Goal: Participate in discussion

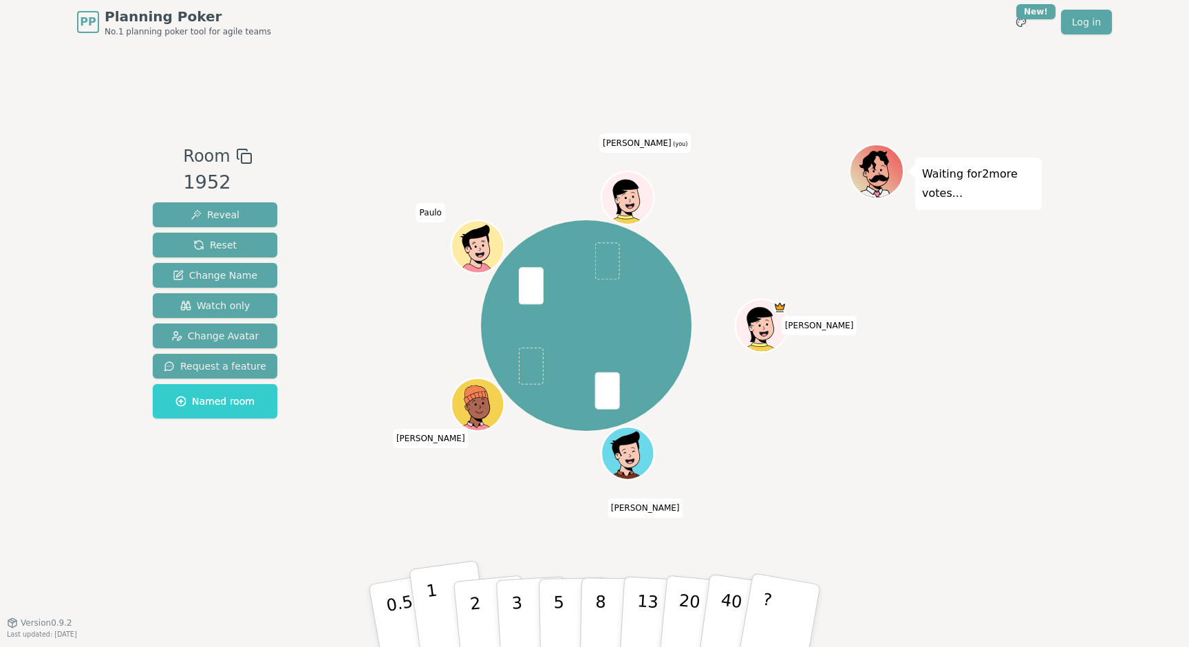
click at [442, 596] on button "1" at bounding box center [450, 615] width 82 height 111
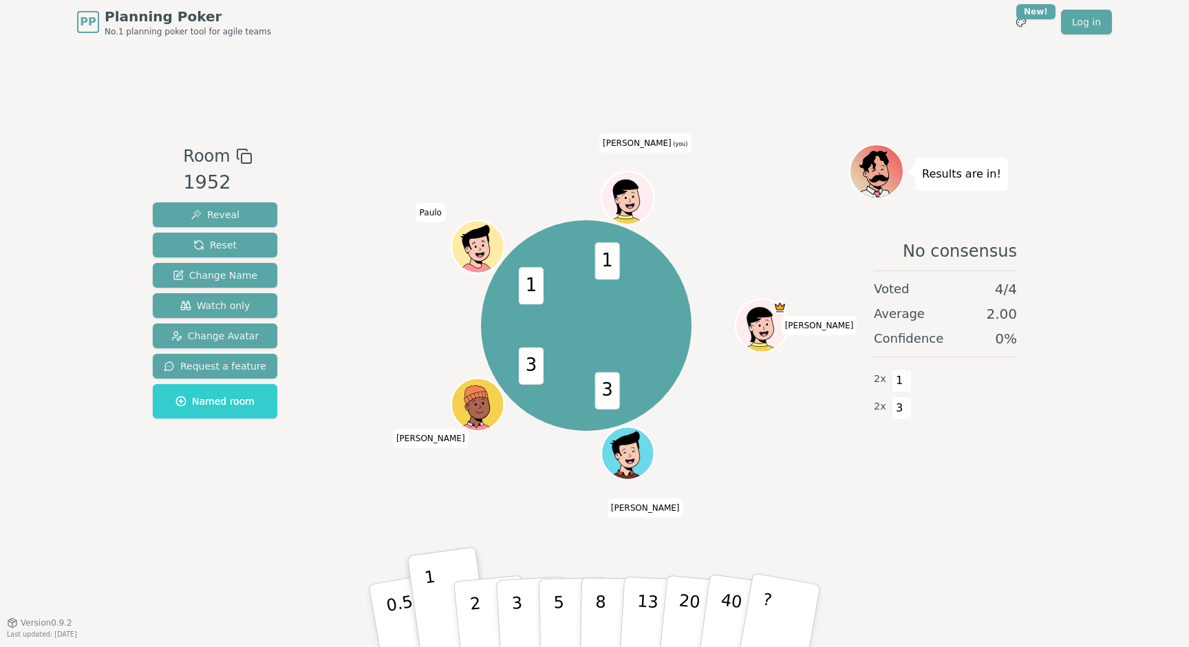
drag, startPoint x: 483, startPoint y: 582, endPoint x: 490, endPoint y: 510, distance: 72.6
click at [490, 510] on div "Room 1952 Reveal Reset Change Name Watch only Change Avatar Request a feature N…" at bounding box center [594, 333] width 894 height 378
click at [473, 638] on p "2" at bounding box center [477, 617] width 18 height 75
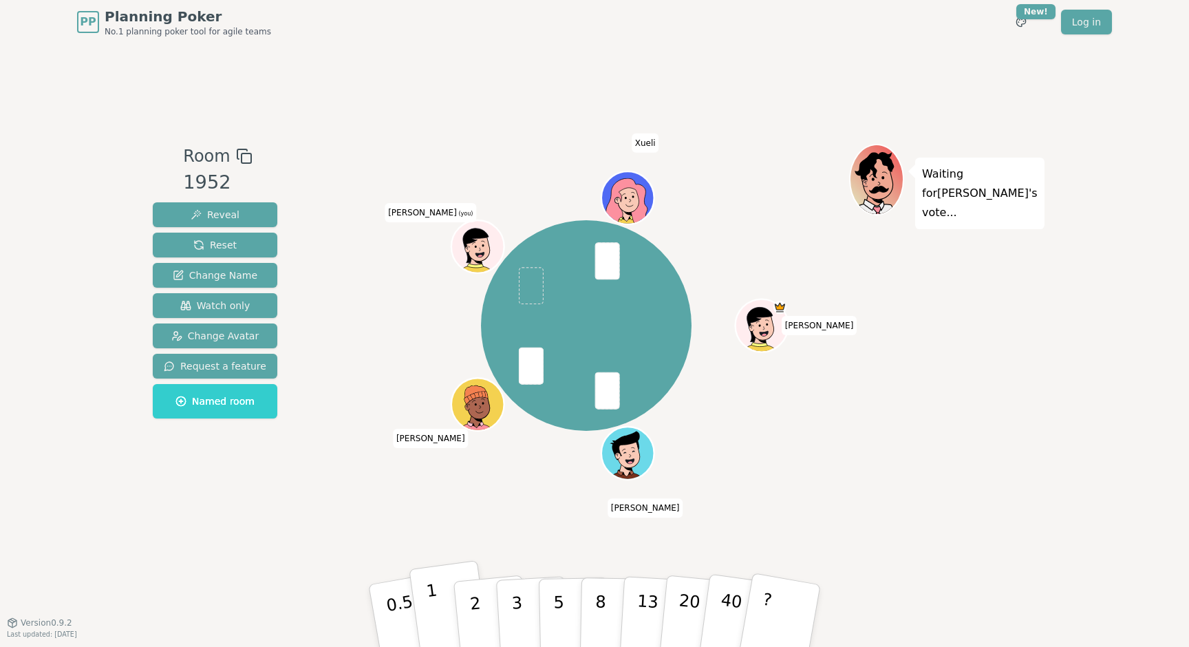
click at [431, 614] on p "1" at bounding box center [435, 617] width 21 height 75
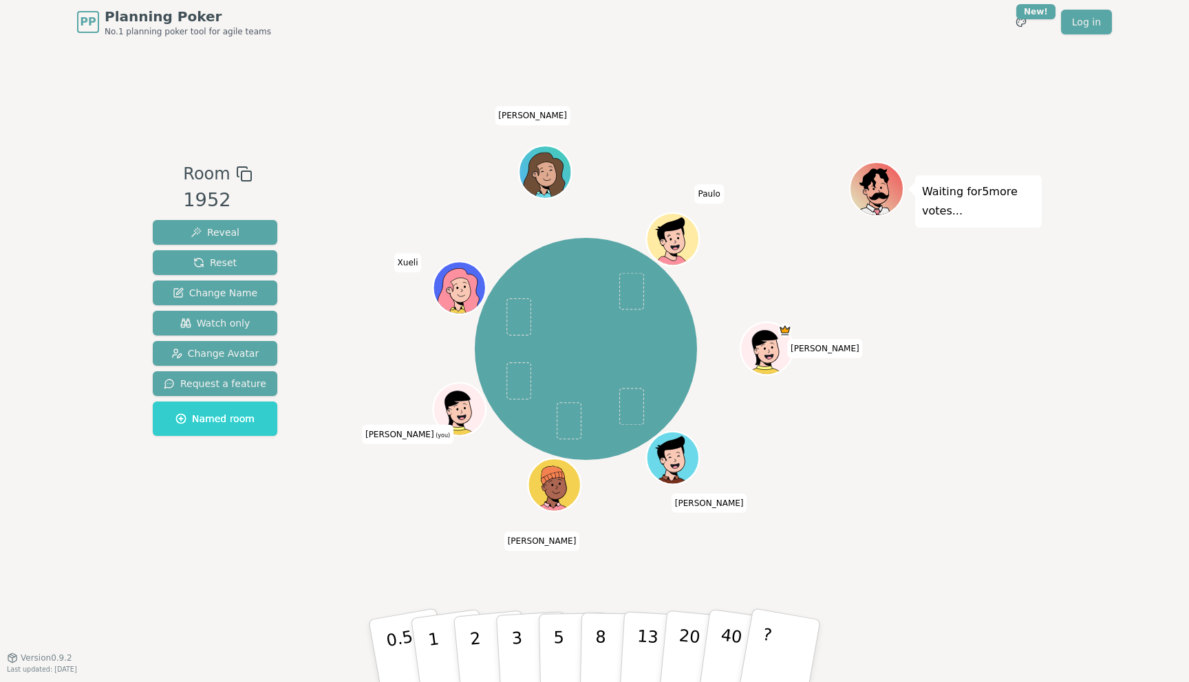
drag, startPoint x: 512, startPoint y: 638, endPoint x: 482, endPoint y: 558, distance: 86.0
click at [482, 558] on div "Room 1952 Reveal Reset Change Name Watch only Change Avatar Request a feature N…" at bounding box center [594, 351] width 894 height 614
click at [519, 643] on p "3" at bounding box center [517, 652] width 15 height 75
click at [477, 632] on p "2" at bounding box center [477, 653] width 18 height 75
click at [444, 637] on button "1" at bounding box center [450, 651] width 82 height 111
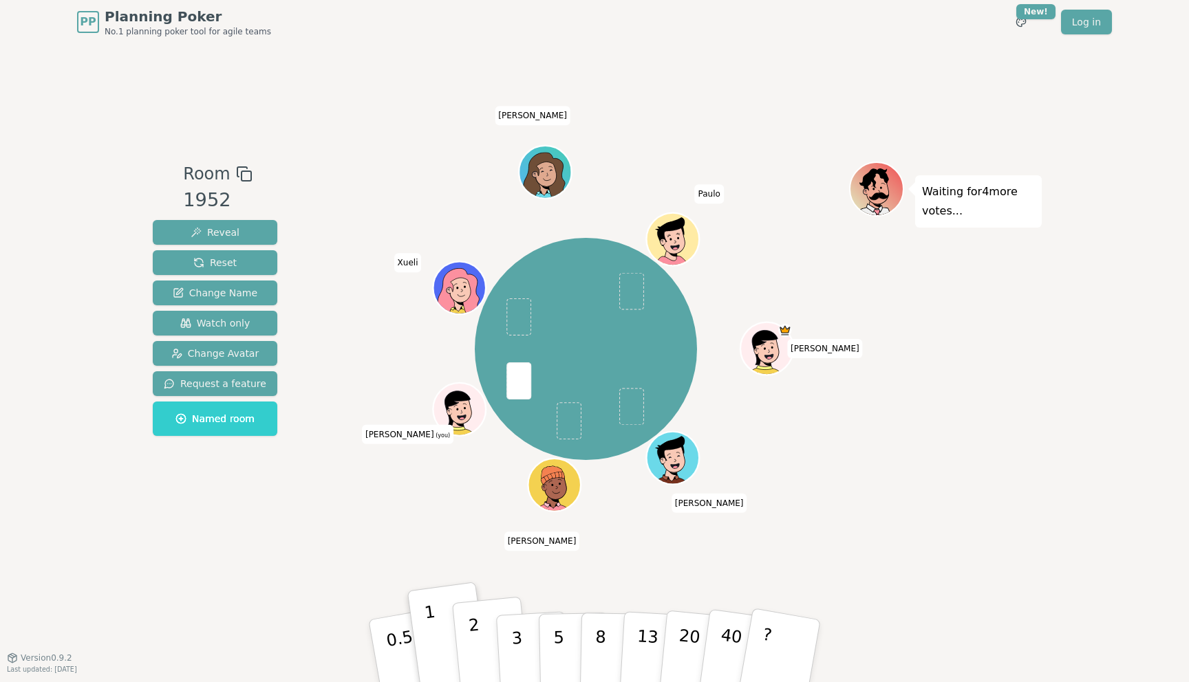
click at [473, 634] on p "2" at bounding box center [477, 653] width 18 height 75
click at [438, 646] on button "1" at bounding box center [450, 651] width 82 height 111
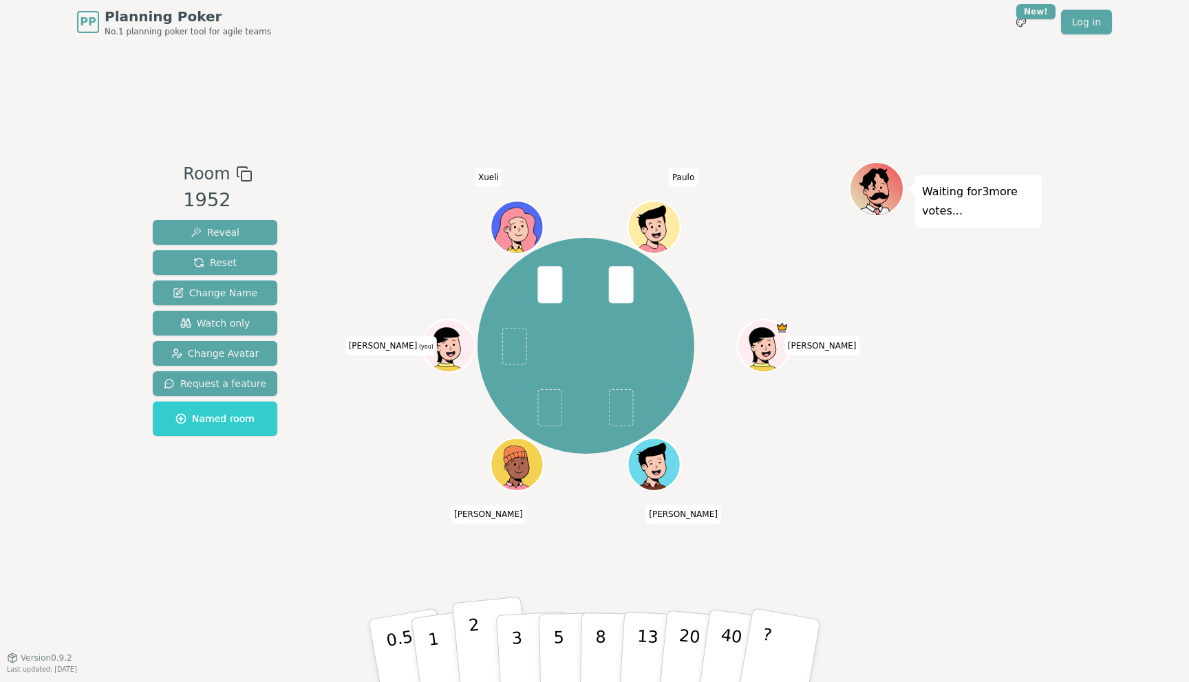
click at [477, 646] on p "2" at bounding box center [477, 653] width 18 height 75
click at [472, 634] on p "2" at bounding box center [477, 653] width 18 height 75
click at [473, 643] on p "2" at bounding box center [477, 653] width 18 height 75
click at [477, 646] on p "2" at bounding box center [477, 653] width 18 height 75
click at [431, 645] on p "1" at bounding box center [435, 653] width 21 height 75
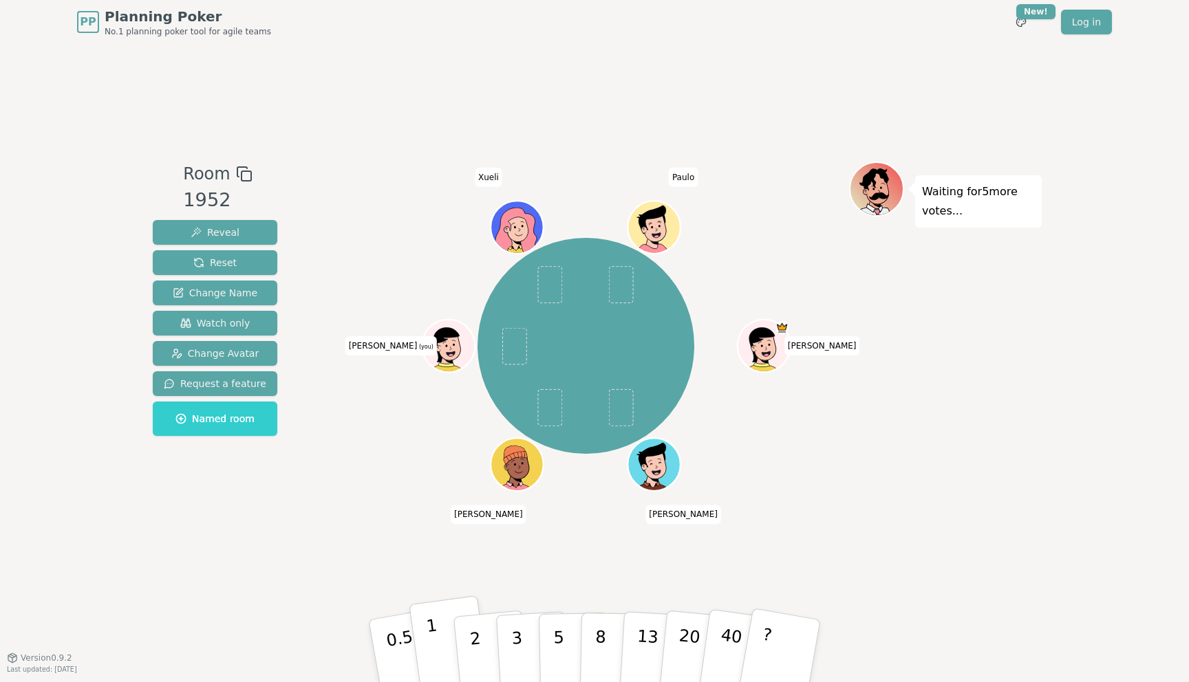
click at [440, 642] on button "1" at bounding box center [450, 651] width 82 height 111
